Goal: Information Seeking & Learning: Learn about a topic

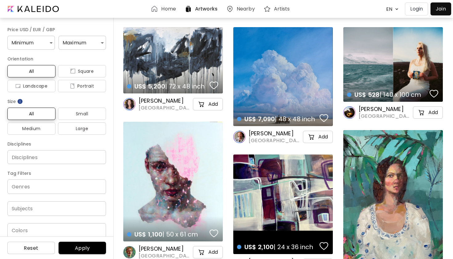
click at [283, 9] on h6 "Artists" at bounding box center [282, 8] width 16 height 5
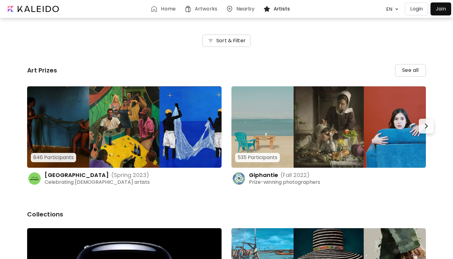
click at [218, 39] on h6 "Sort & Filter" at bounding box center [230, 40] width 29 height 7
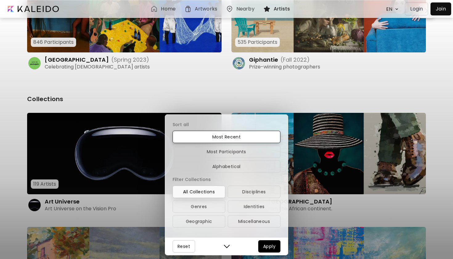
scroll to position [115, 0]
click at [235, 167] on span "Alphabetical" at bounding box center [226, 166] width 98 height 7
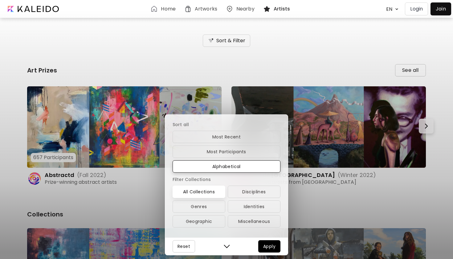
scroll to position [0, 0]
click at [271, 8] on div "Sort all Most Recent Most Participants Alphabetical Filter Collections All Coll…" at bounding box center [226, 129] width 453 height 259
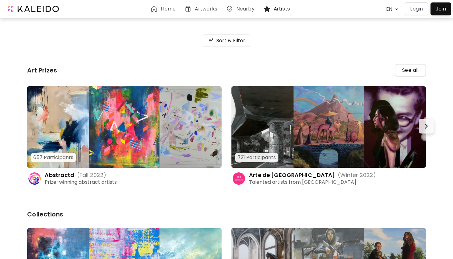
click at [271, 8] on div "Artists" at bounding box center [278, 8] width 30 height 7
click at [276, 9] on h6 "Artists" at bounding box center [282, 8] width 17 height 5
click at [284, 7] on h6 "Artists" at bounding box center [282, 8] width 17 height 5
click at [263, 6] on img at bounding box center [266, 8] width 7 height 7
click at [278, 8] on h6 "Artists" at bounding box center [282, 8] width 17 height 5
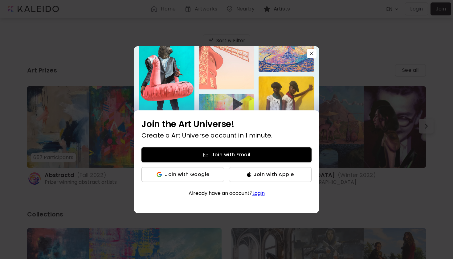
click at [278, 9] on div "Join the Art Universe! Create a Art Universe account in 1 minute. Join with Ema…" at bounding box center [226, 129] width 453 height 259
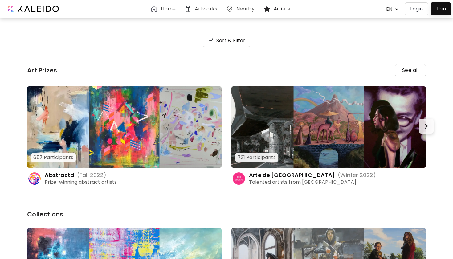
click at [279, 7] on h6 "Artists" at bounding box center [282, 8] width 17 height 5
click at [280, 6] on h6 "Artists" at bounding box center [282, 8] width 17 height 5
click at [154, 9] on img at bounding box center [153, 8] width 7 height 7
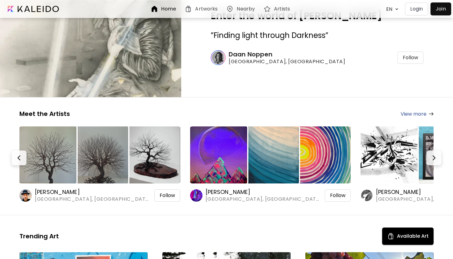
scroll to position [31, 0]
click at [409, 114] on link "View more" at bounding box center [416, 114] width 33 height 8
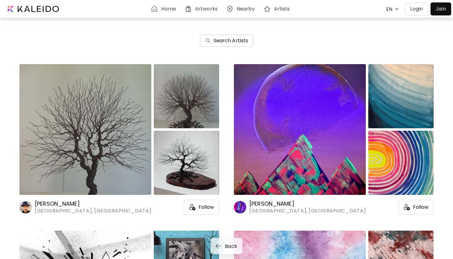
click at [231, 39] on h6 "Search Artists" at bounding box center [230, 40] width 35 height 7
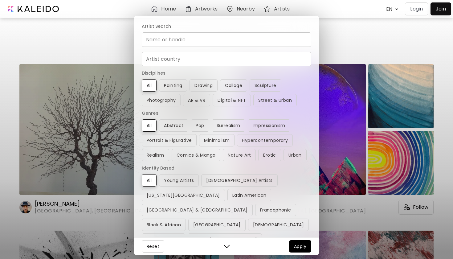
click at [231, 39] on input "Name or handle" at bounding box center [226, 39] width 169 height 14
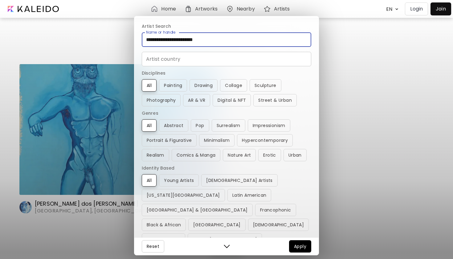
type input "**********"
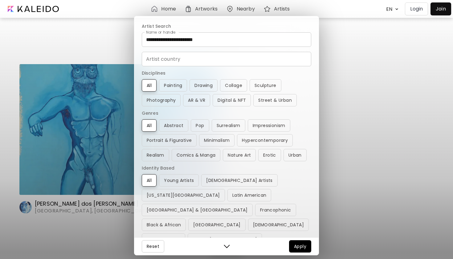
click at [122, 51] on div "**********" at bounding box center [226, 129] width 453 height 259
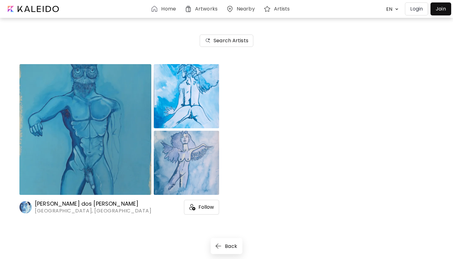
click at [91, 171] on img at bounding box center [85, 129] width 132 height 131
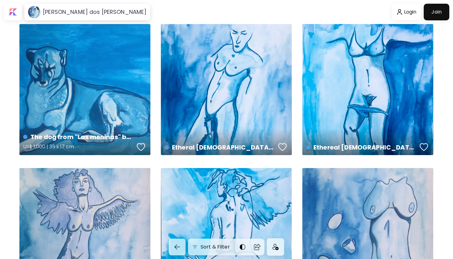
click at [91, 108] on div "The dog from "Las meninas" by [PERSON_NAME] US$ 1,000 | 35 x 17 cm" at bounding box center [84, 89] width 131 height 131
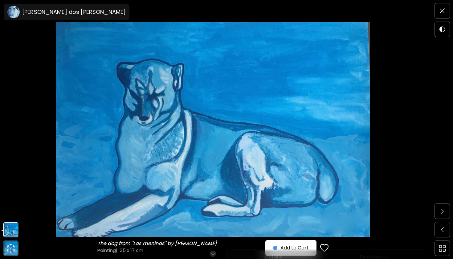
scroll to position [0, 0]
click at [7, 247] on icon "animation" at bounding box center [11, 248] width 10 height 10
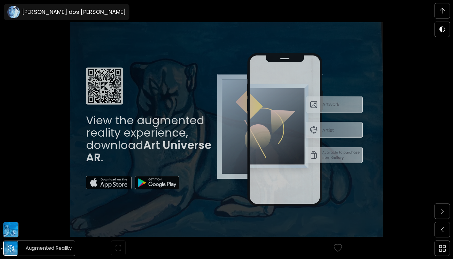
scroll to position [281, 0]
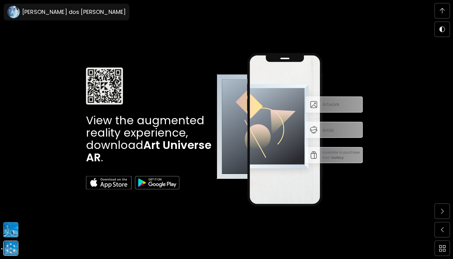
click at [258, 106] on img at bounding box center [292, 129] width 150 height 153
click at [215, 61] on div "View the augmented reality experience, download Art Universe AR ." at bounding box center [151, 129] width 131 height 153
click at [340, 79] on img at bounding box center [292, 129] width 150 height 153
click at [13, 14] on image at bounding box center [13, 12] width 12 height 12
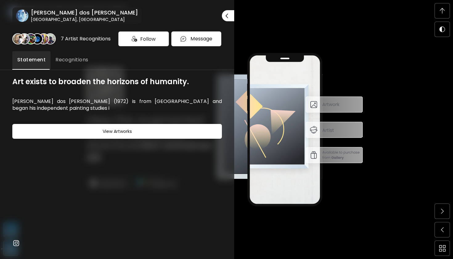
click at [53, 12] on h6 "[PERSON_NAME] dos [PERSON_NAME]" at bounding box center [84, 12] width 107 height 7
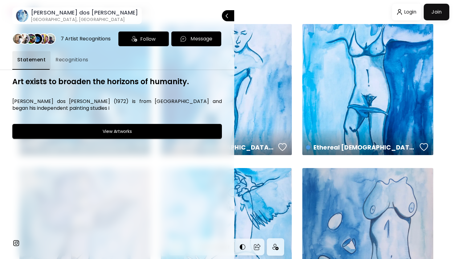
click at [270, 77] on div at bounding box center [226, 129] width 453 height 259
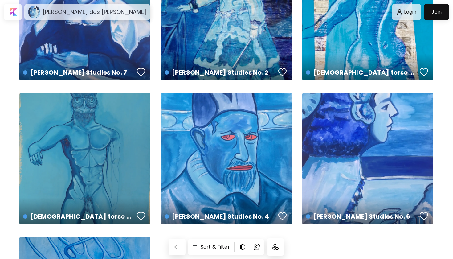
scroll to position [498, 0]
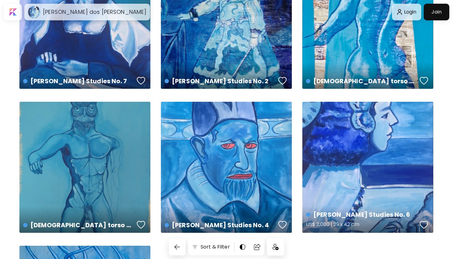
click at [340, 150] on div "[PERSON_NAME] Studies No. 6 US$ 2,000 | 29 x 42 cm" at bounding box center [367, 167] width 131 height 131
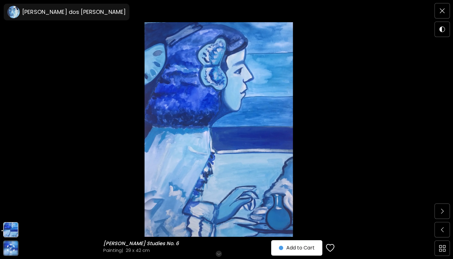
scroll to position [59, 0]
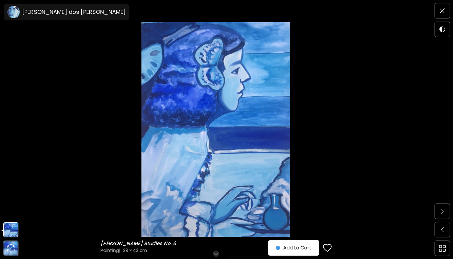
click at [214, 252] on h6 "Scroll for more" at bounding box center [216, 253] width 32 height 5
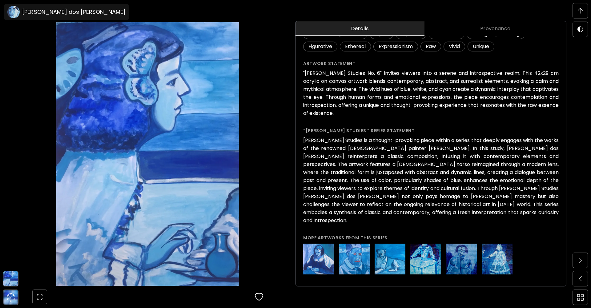
scroll to position [156, 0]
